Goal: Task Accomplishment & Management: Complete application form

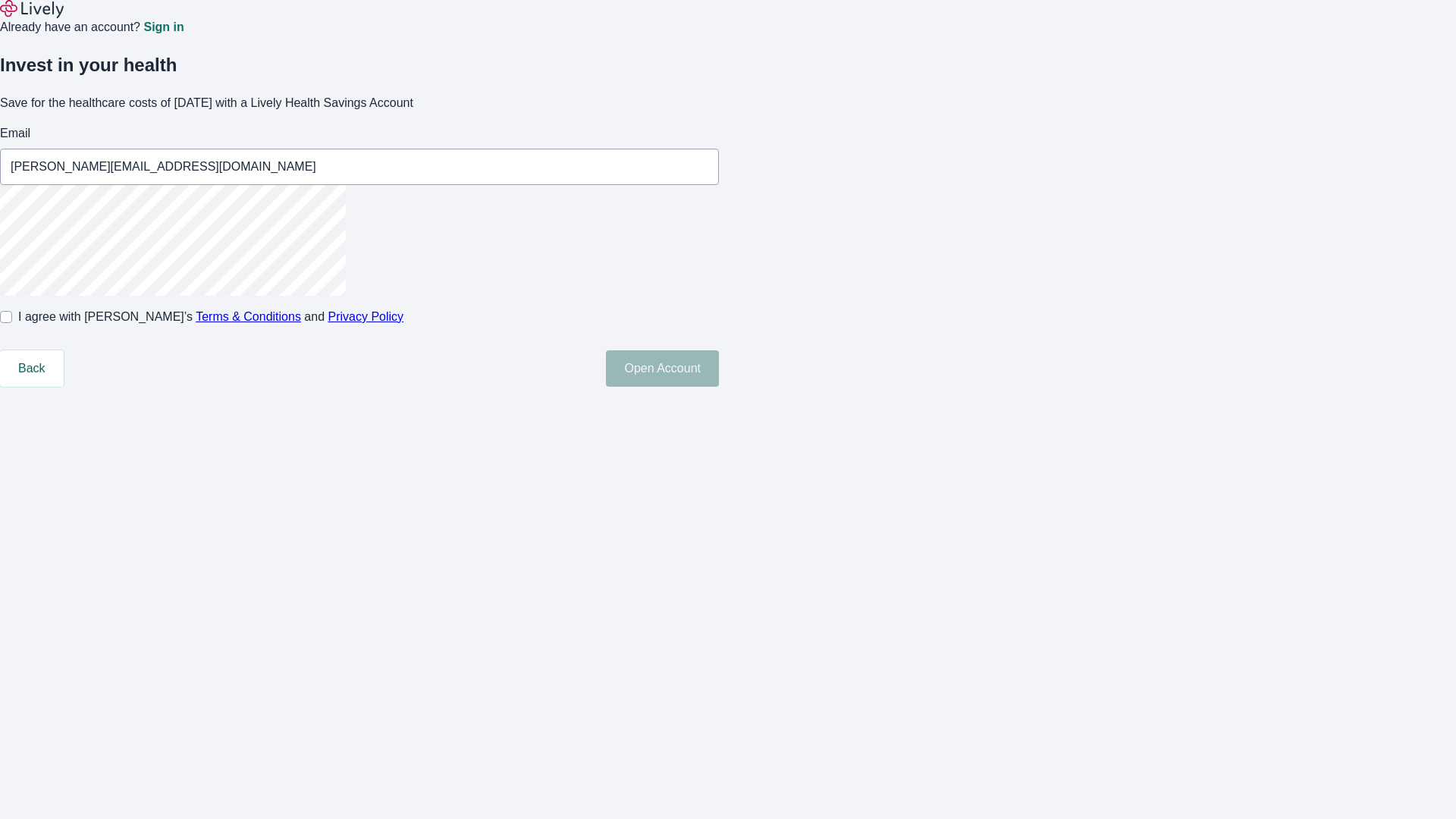
click at [12, 323] on input "I agree with Lively’s Terms & Conditions and Privacy Policy" at bounding box center [6, 317] width 12 height 12
checkbox input "true"
click at [719, 387] on button "Open Account" at bounding box center [663, 368] width 113 height 36
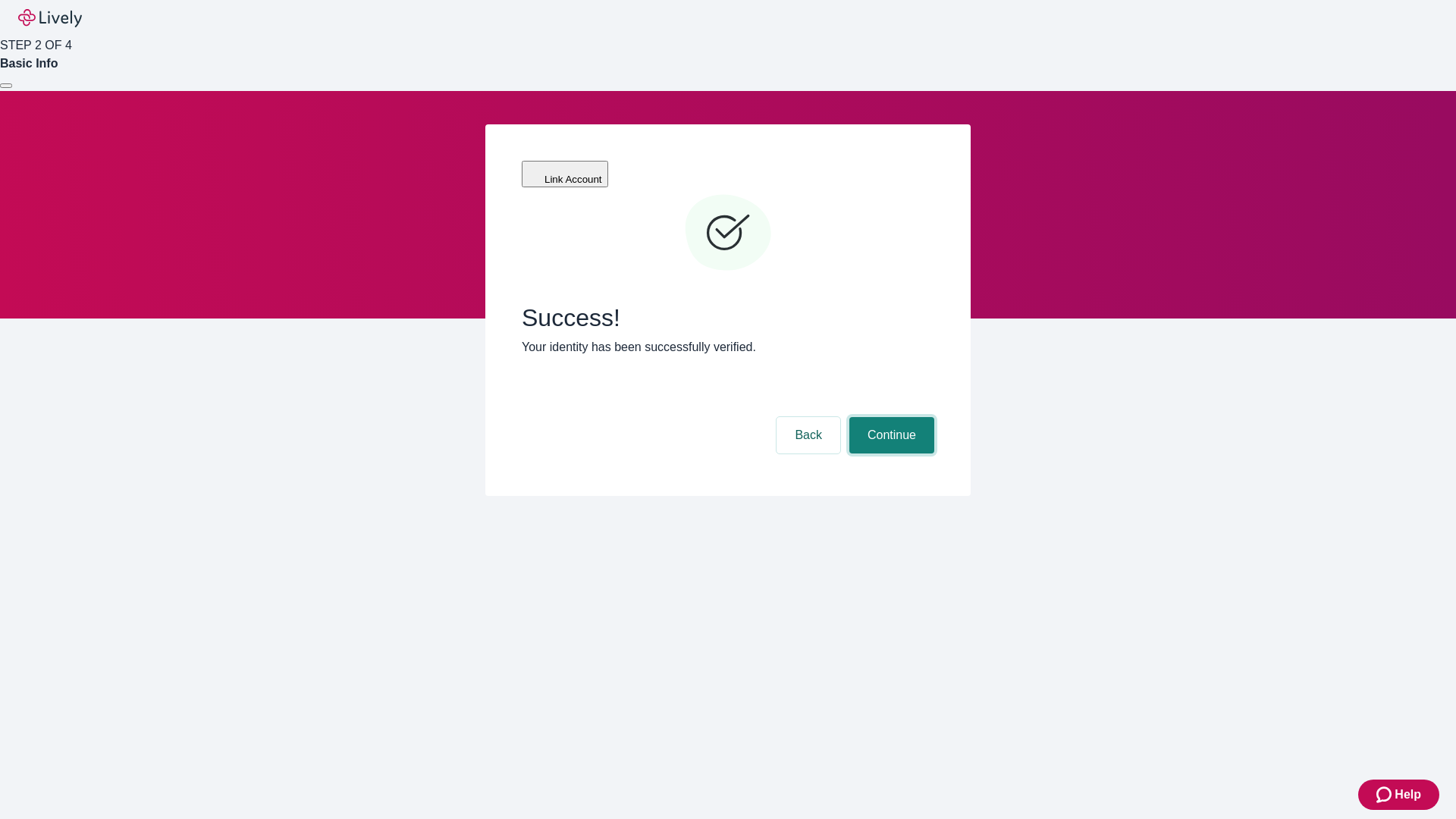
click at [889, 417] on button "Continue" at bounding box center [892, 435] width 85 height 36
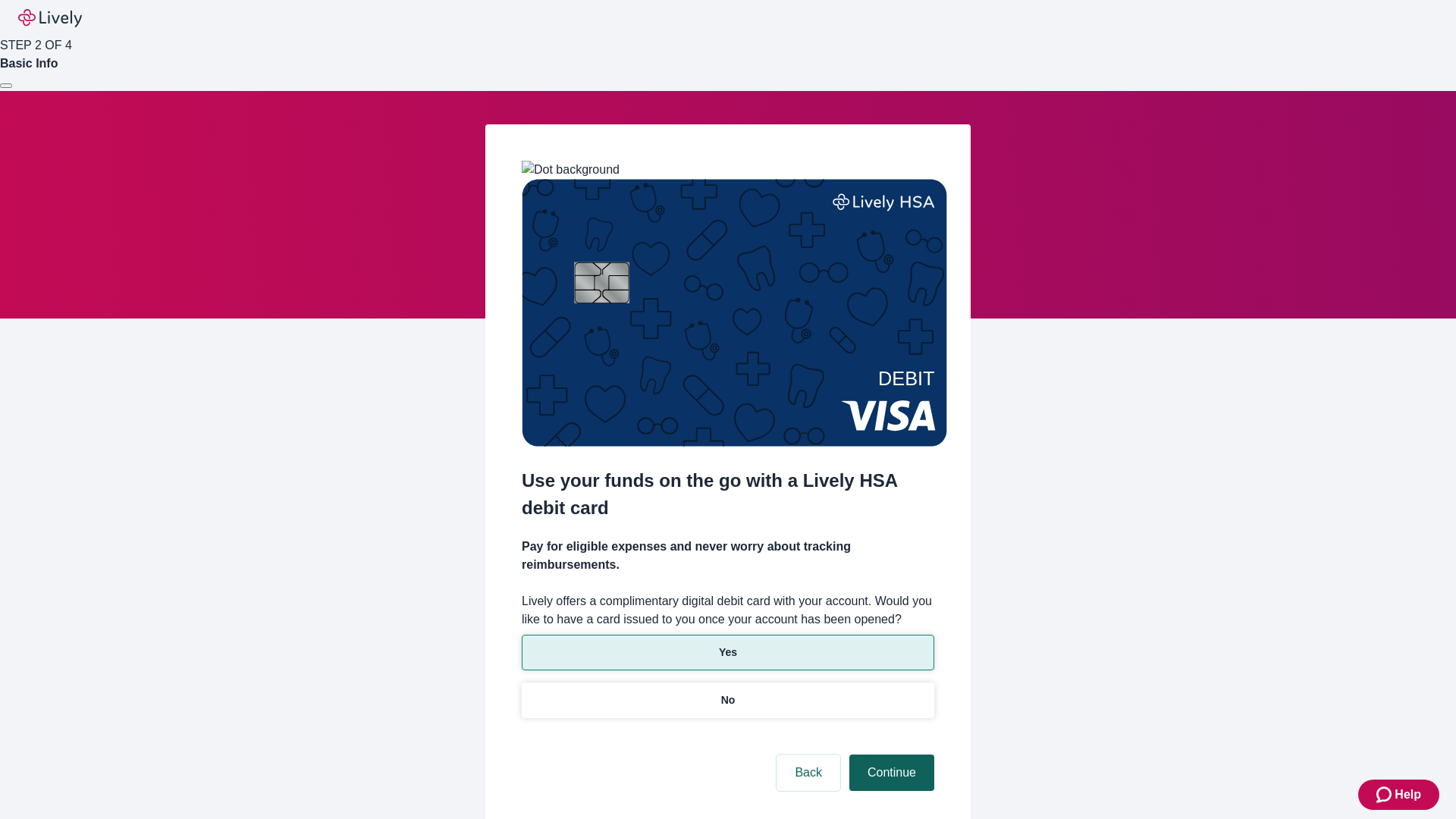
click at [727, 645] on p "Yes" at bounding box center [728, 652] width 18 height 16
click at [889, 755] on button "Continue" at bounding box center [892, 773] width 85 height 36
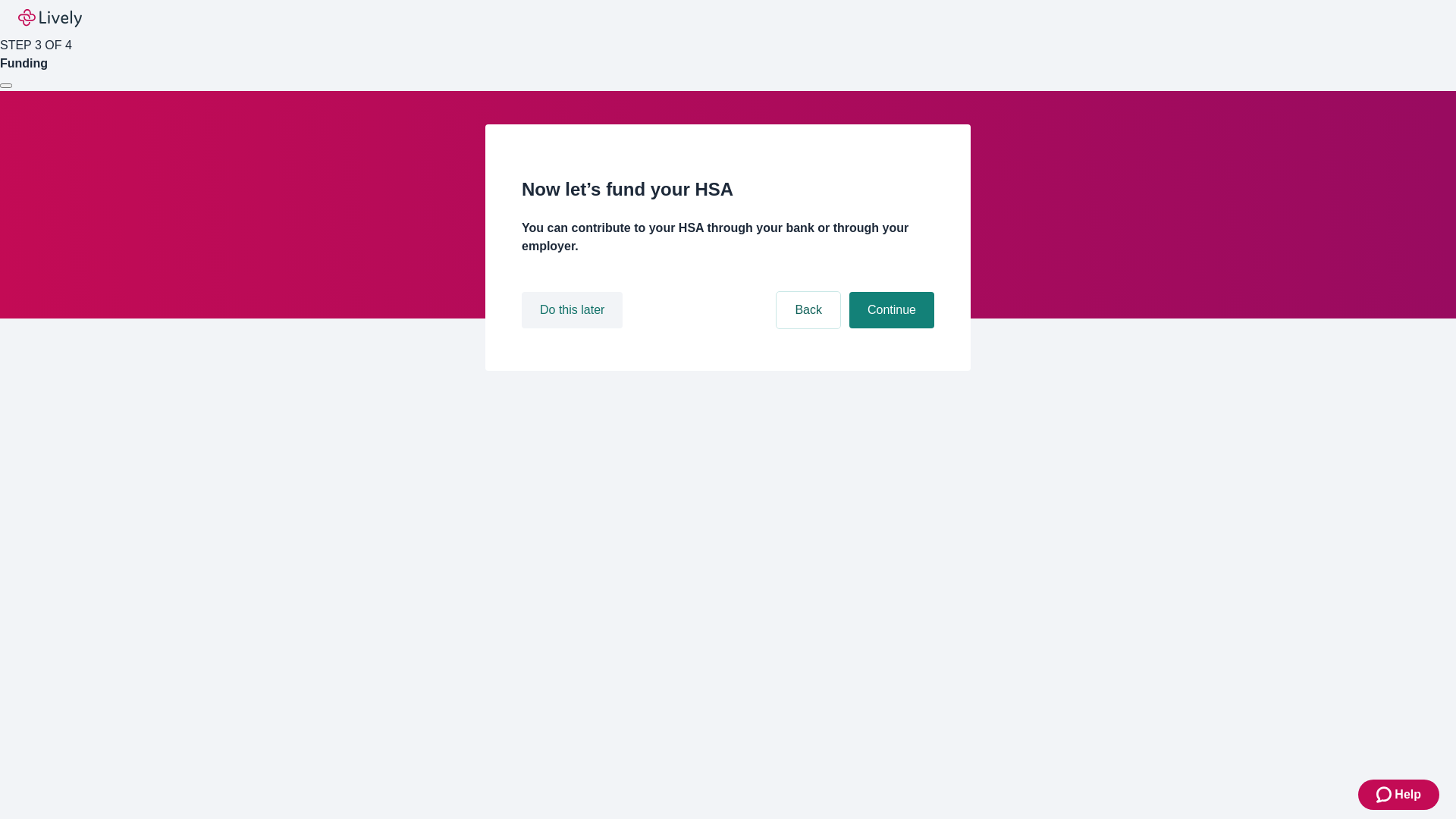
click at [574, 328] on button "Do this later" at bounding box center [572, 310] width 101 height 36
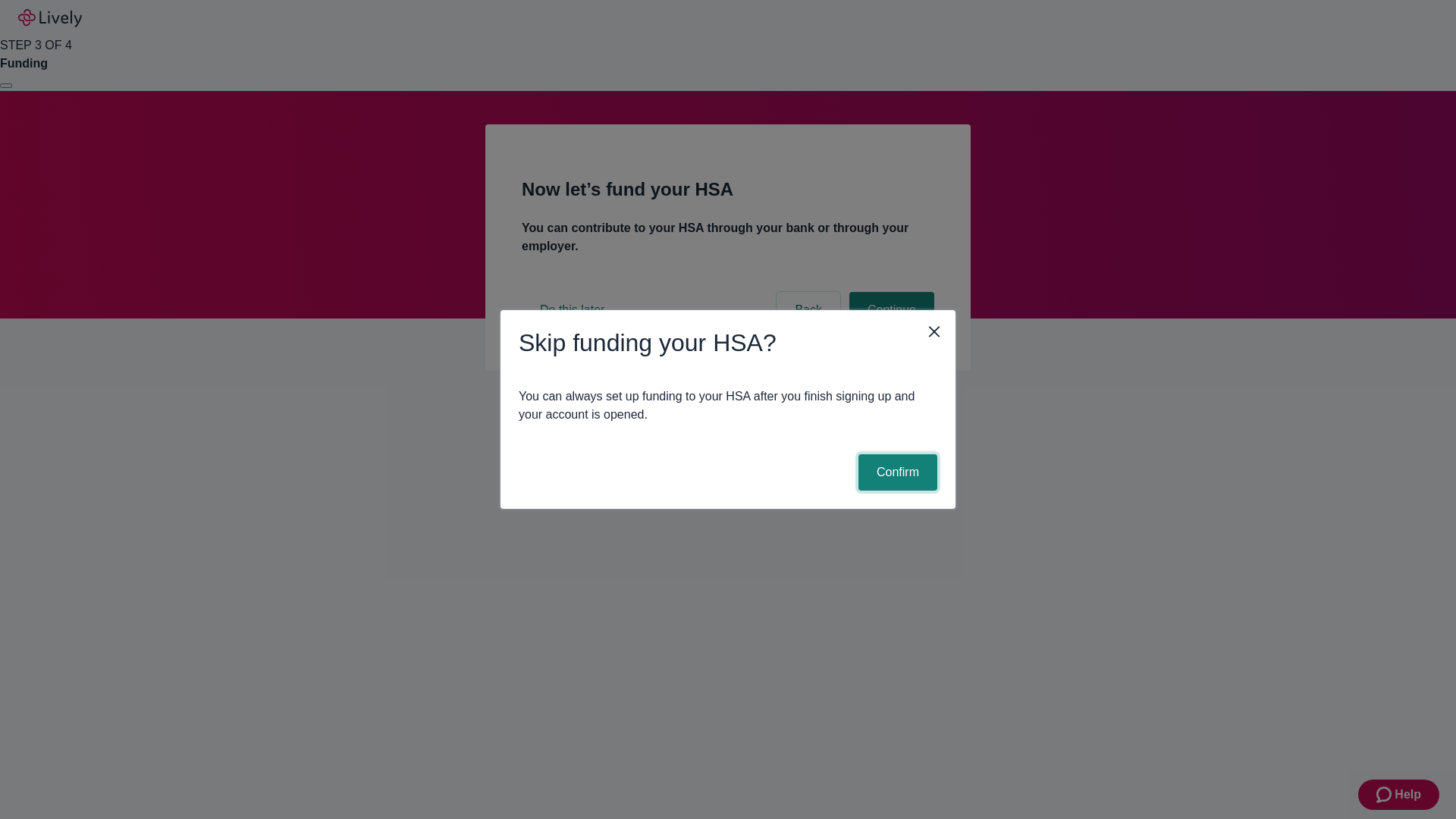
click at [896, 473] on button "Confirm" at bounding box center [897, 473] width 79 height 36
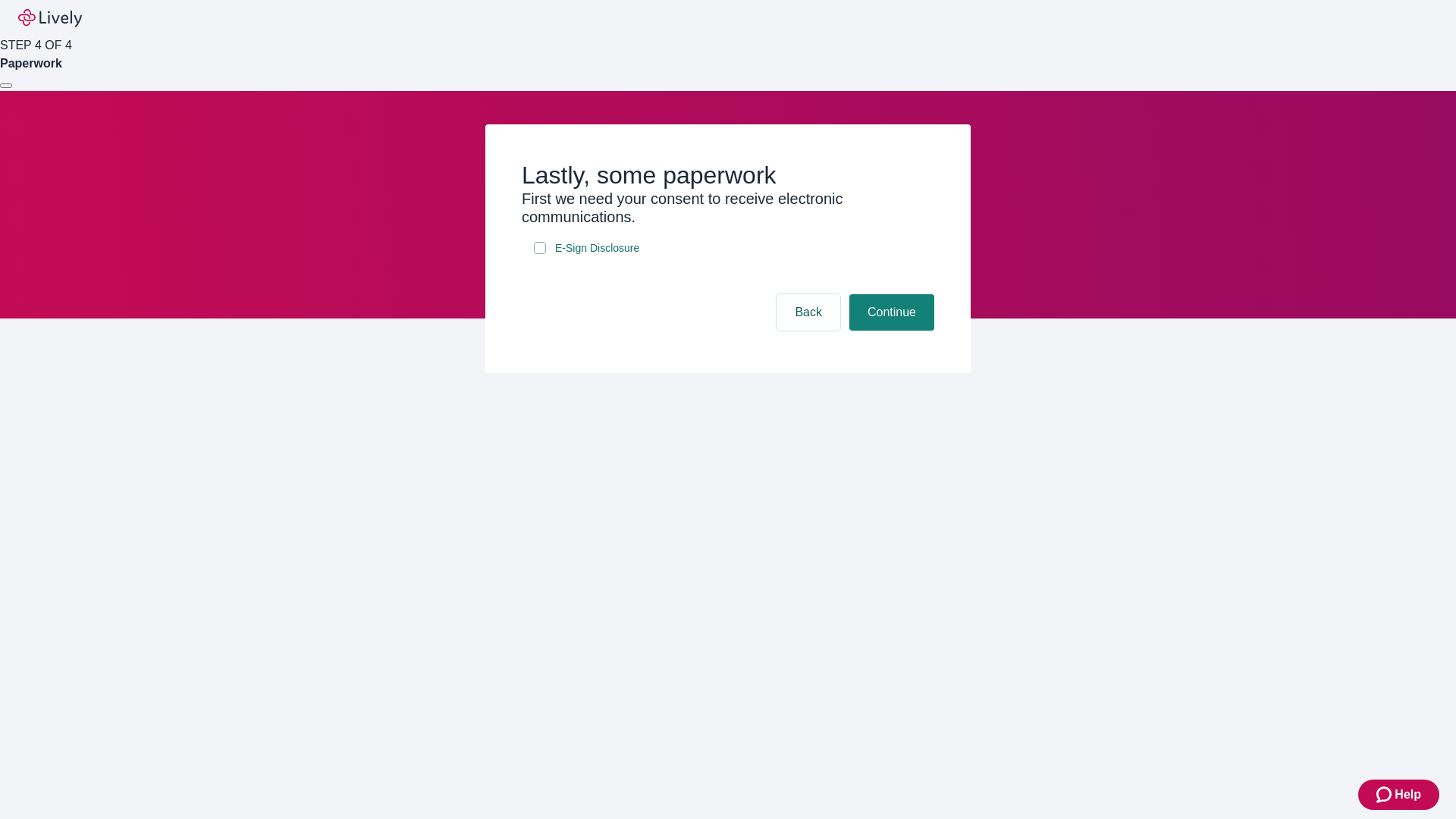
click at [540, 254] on input "E-Sign Disclosure" at bounding box center [540, 248] width 12 height 12
checkbox input "true"
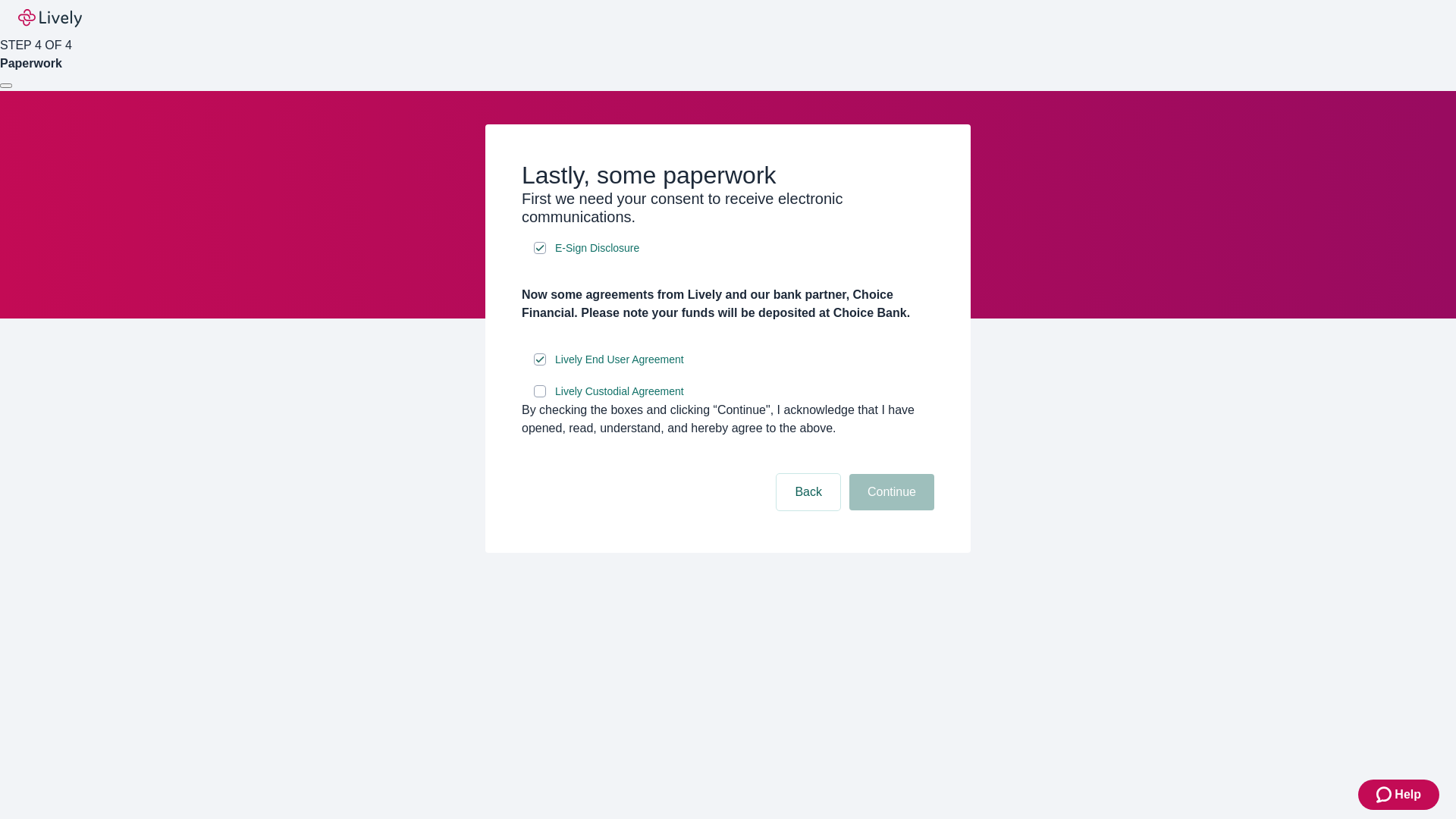
click at [540, 397] on input "Lively Custodial Agreement" at bounding box center [540, 391] width 12 height 12
checkbox input "true"
click at [889, 510] on button "Continue" at bounding box center [892, 492] width 85 height 36
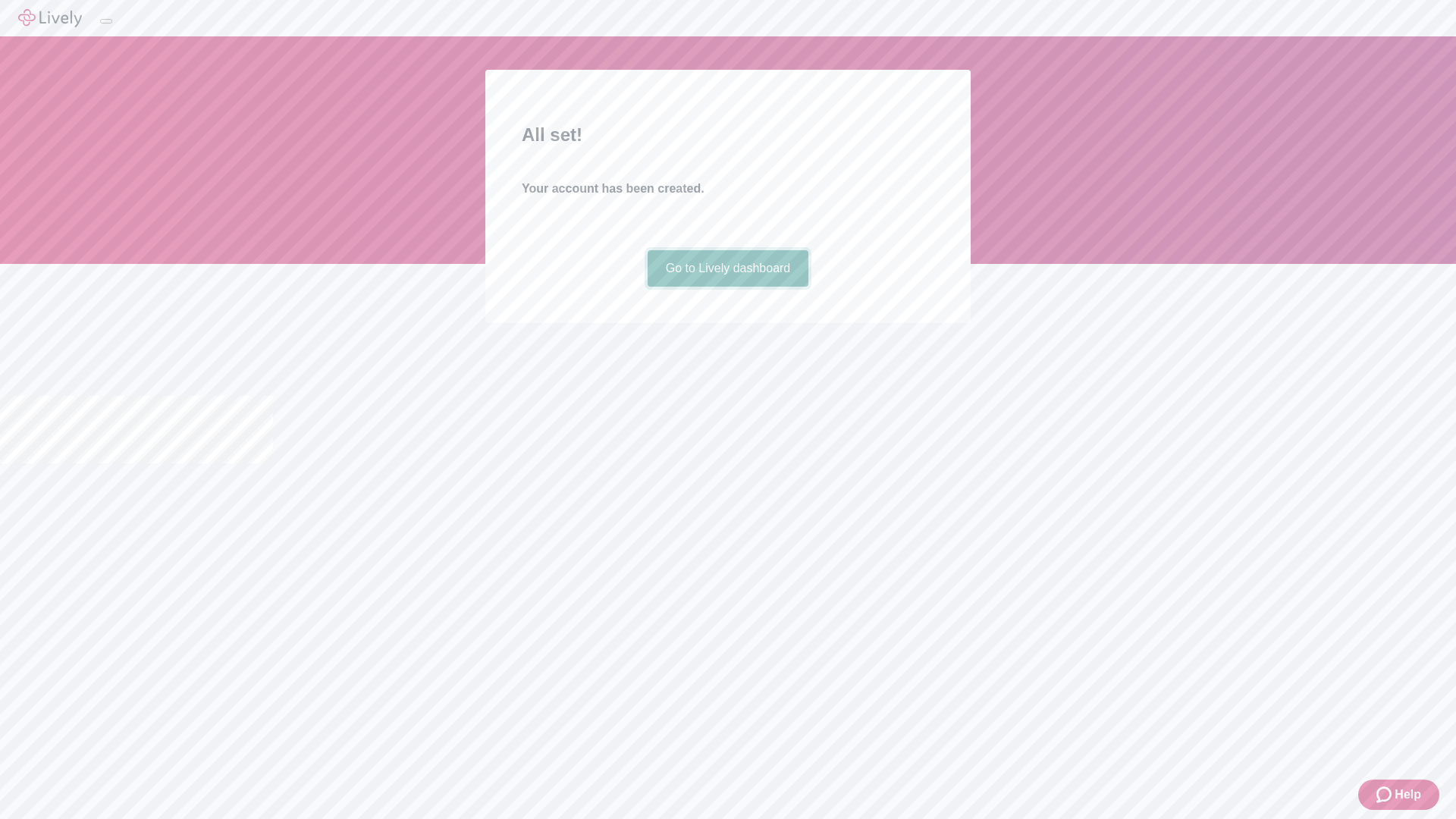
click at [727, 286] on link "Go to Lively dashboard" at bounding box center [728, 268] width 162 height 36
